Goal: Find specific page/section: Find specific page/section

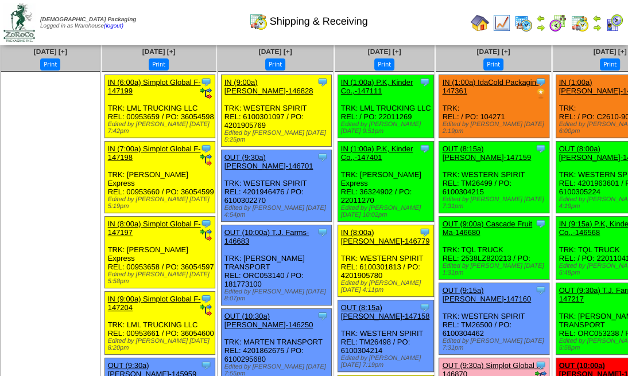
scroll to position [115, 0]
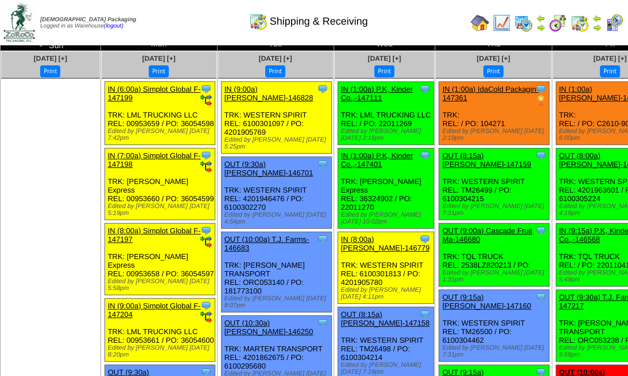
scroll to position [38, 0]
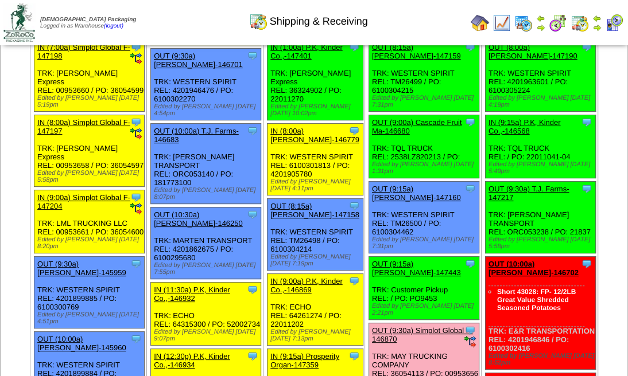
scroll to position [191, 0]
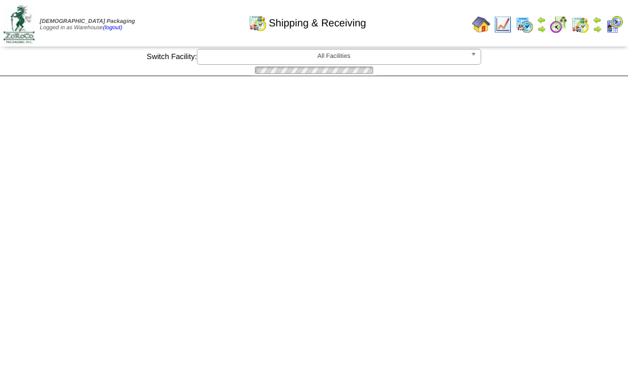
scroll to position [191, 0]
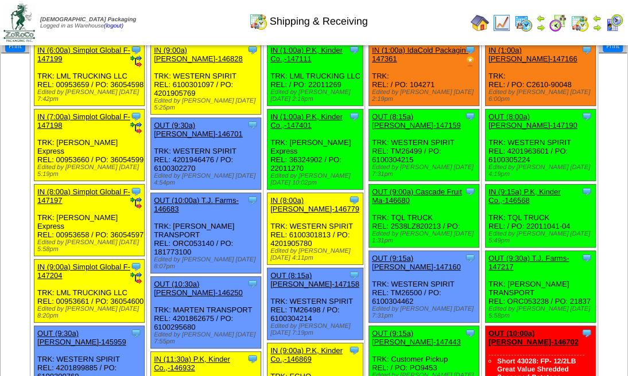
scroll to position [153, 0]
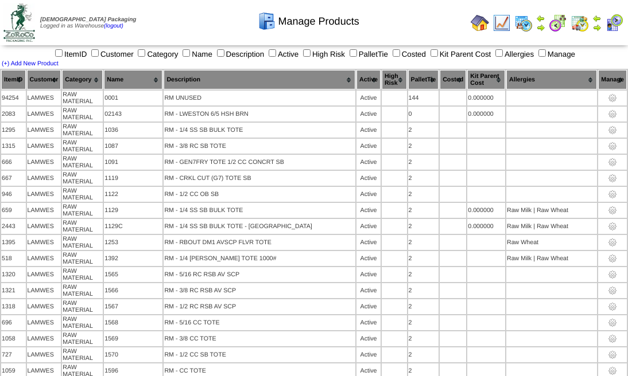
scroll to position [6571, 0]
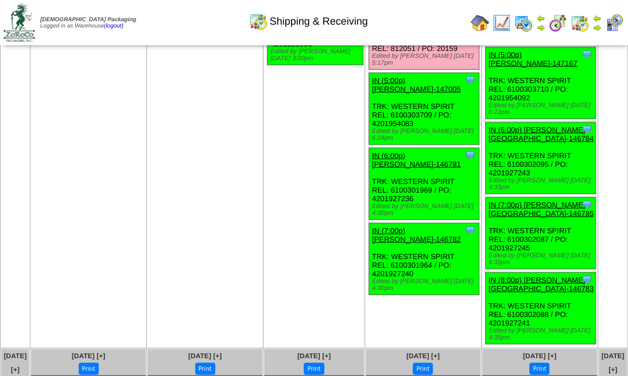
scroll to position [1568, 0]
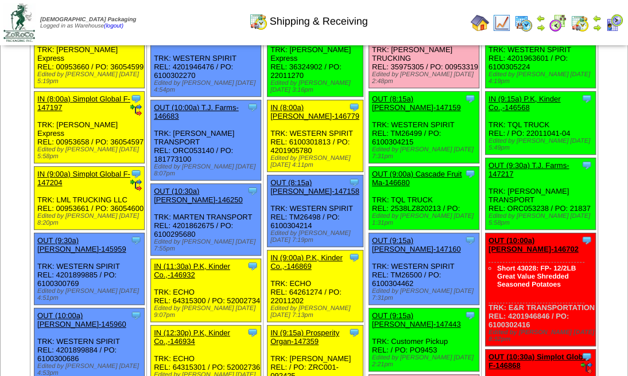
scroll to position [115, 0]
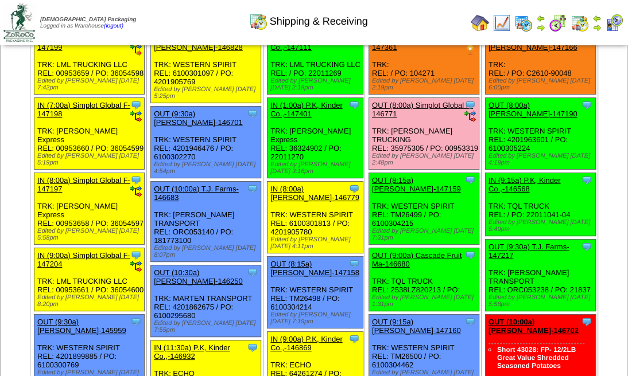
scroll to position [115, 0]
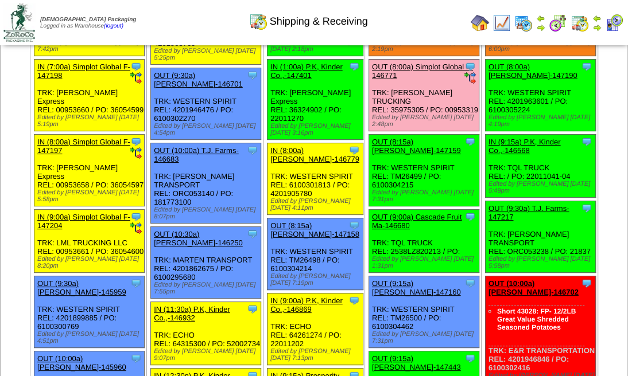
click at [213, 137] on div "Edited by [PERSON_NAME] [DATE] 4:54pm" at bounding box center [207, 130] width 107 height 14
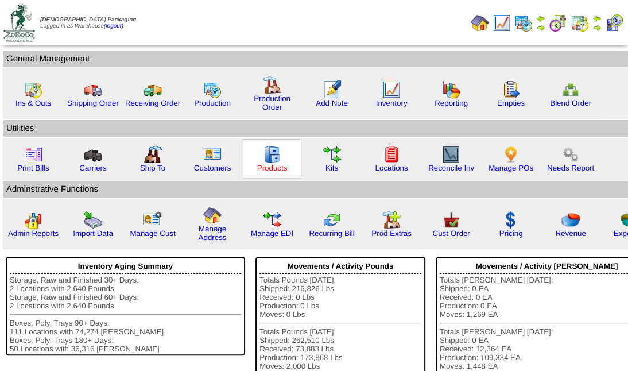
click at [268, 169] on link "Products" at bounding box center [272, 168] width 30 height 9
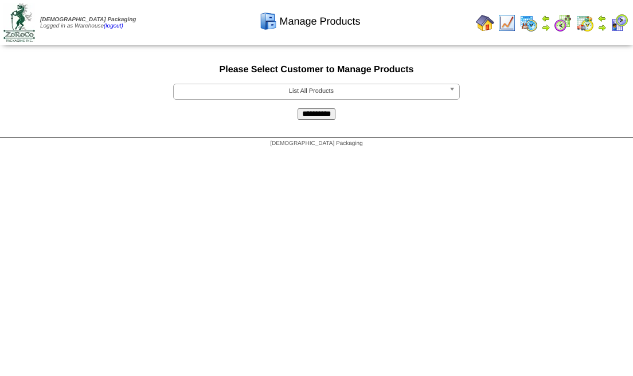
click at [345, 90] on span "List All Products" at bounding box center [311, 91] width 266 height 14
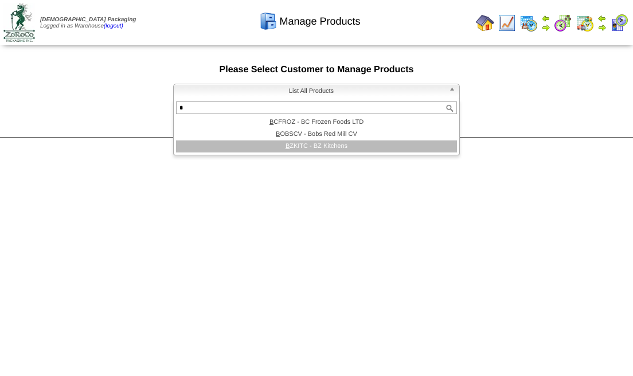
type input "*"
click at [344, 145] on li "B ZKITC - BZ Kitchens" at bounding box center [316, 147] width 281 height 12
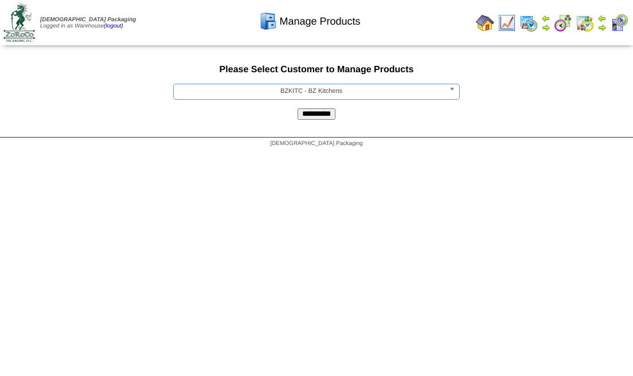
click at [325, 114] on input "**********" at bounding box center [317, 113] width 38 height 11
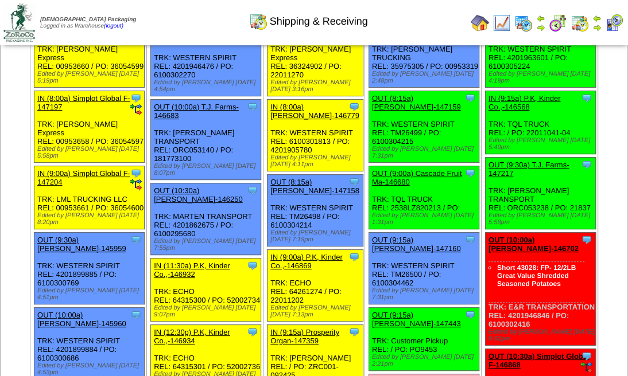
scroll to position [229, 0]
